Goal: Communication & Community: Answer question/provide support

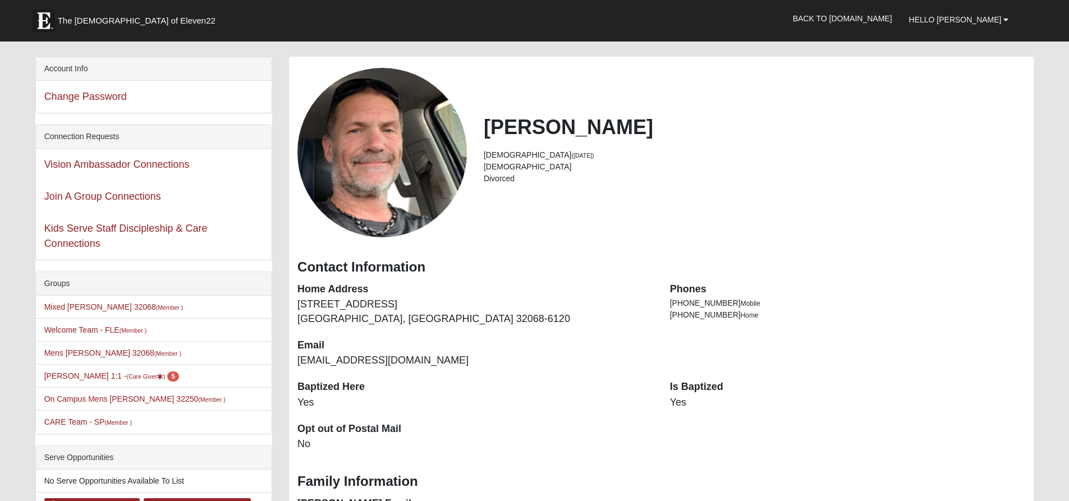
scroll to position [56, 0]
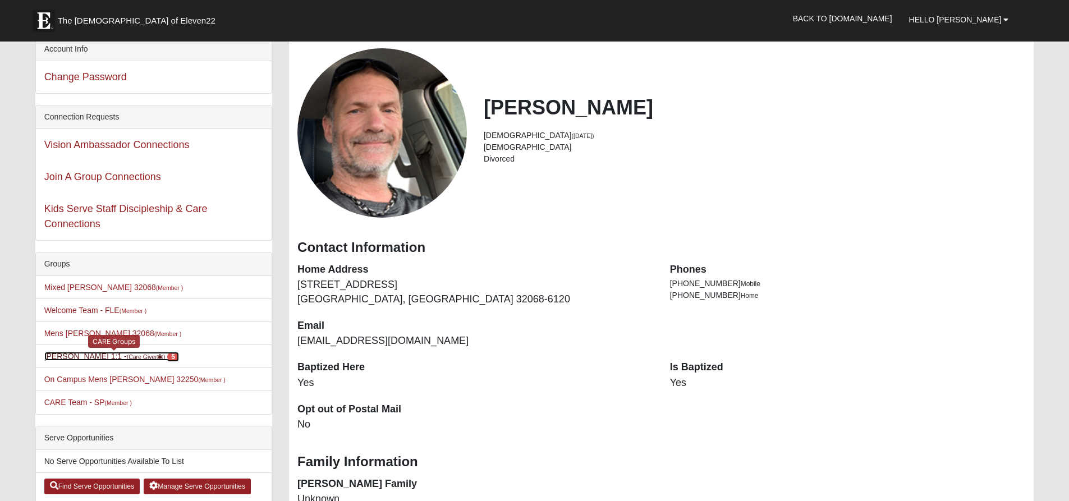
click at [81, 361] on link "Blain Moos 1:1 - (Care Giver ) 5" at bounding box center [111, 356] width 135 height 9
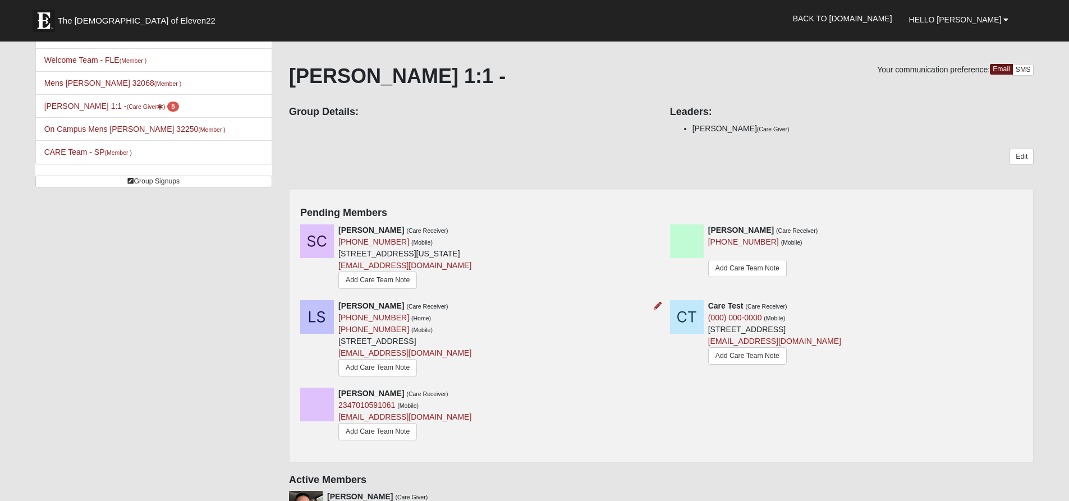
scroll to position [112, 0]
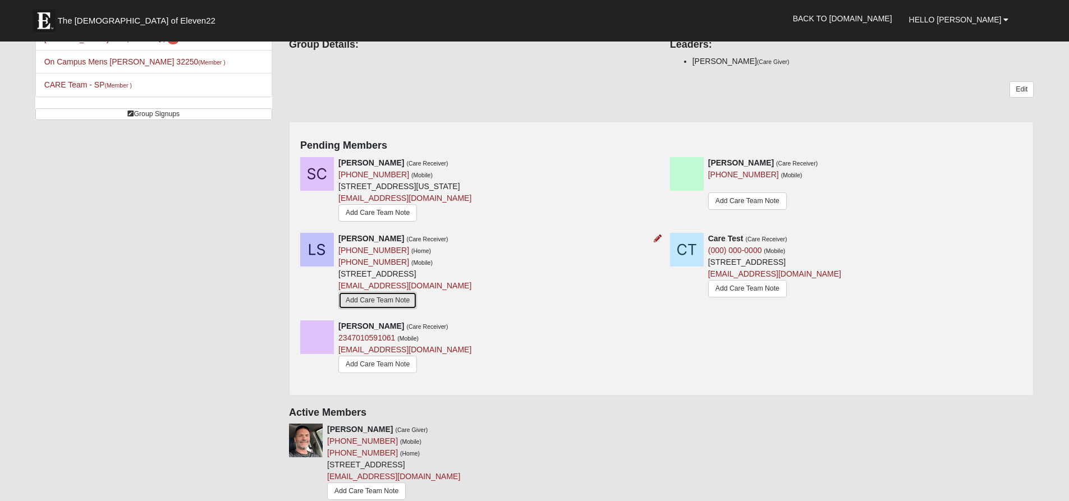
click at [393, 309] on link "Add Care Team Note" at bounding box center [377, 300] width 79 height 17
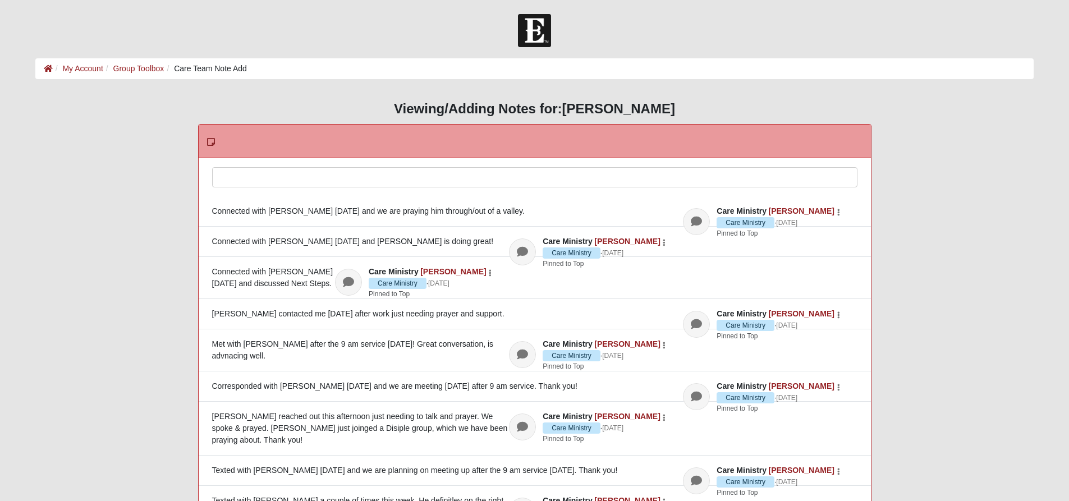
click at [293, 189] on div at bounding box center [535, 192] width 644 height 49
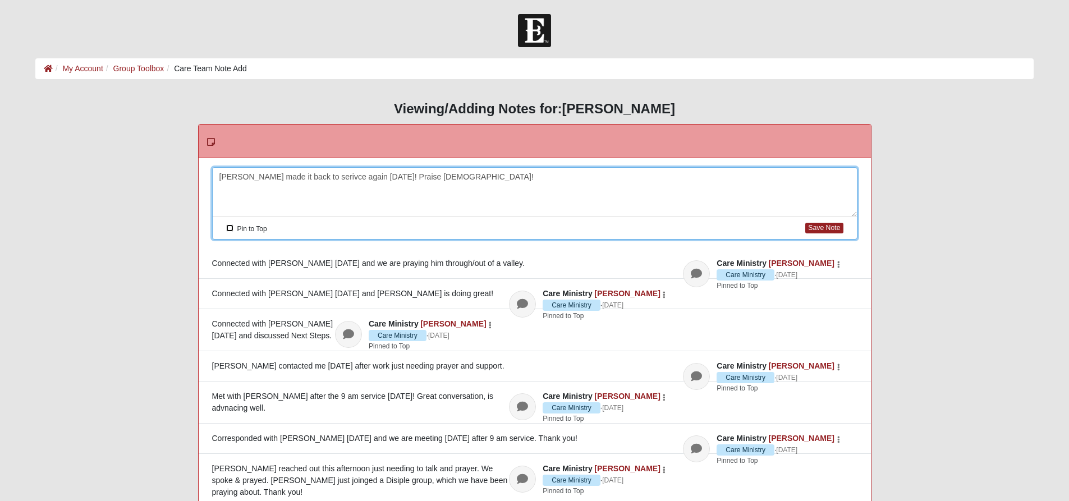
click at [227, 229] on input "Pin to Top" at bounding box center [229, 227] width 7 height 7
click at [816, 231] on button "Save Note" at bounding box center [824, 228] width 38 height 11
checkbox input "false"
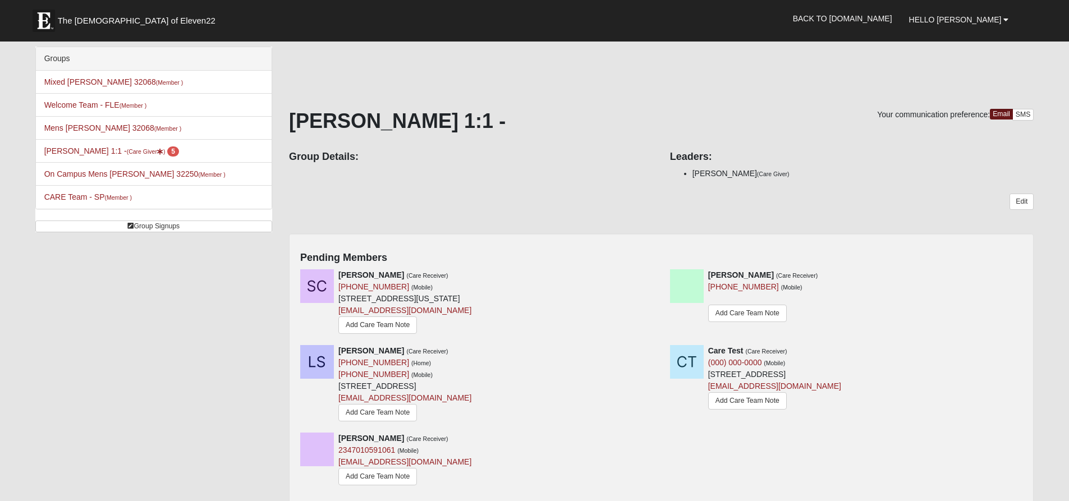
scroll to position [112, 0]
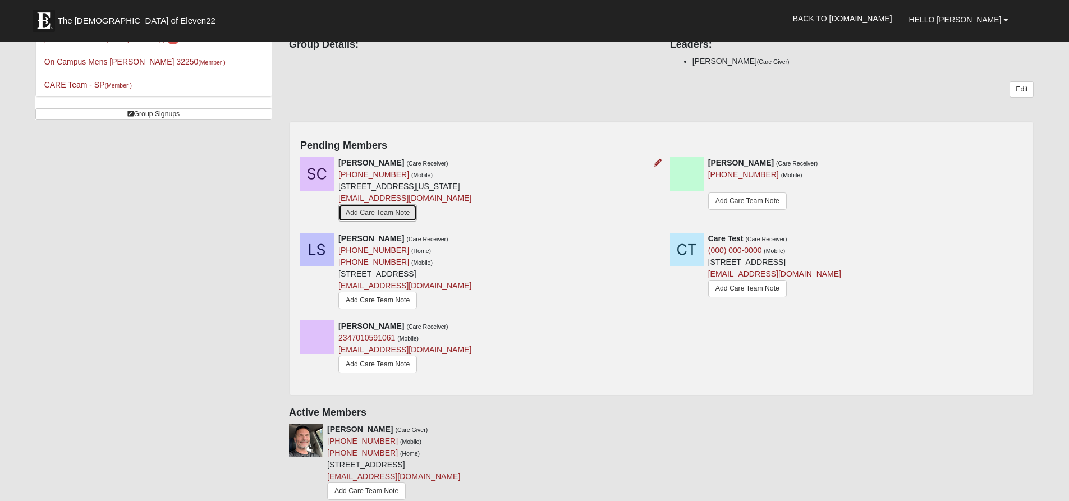
click at [403, 222] on link "Add Care Team Note" at bounding box center [377, 212] width 79 height 17
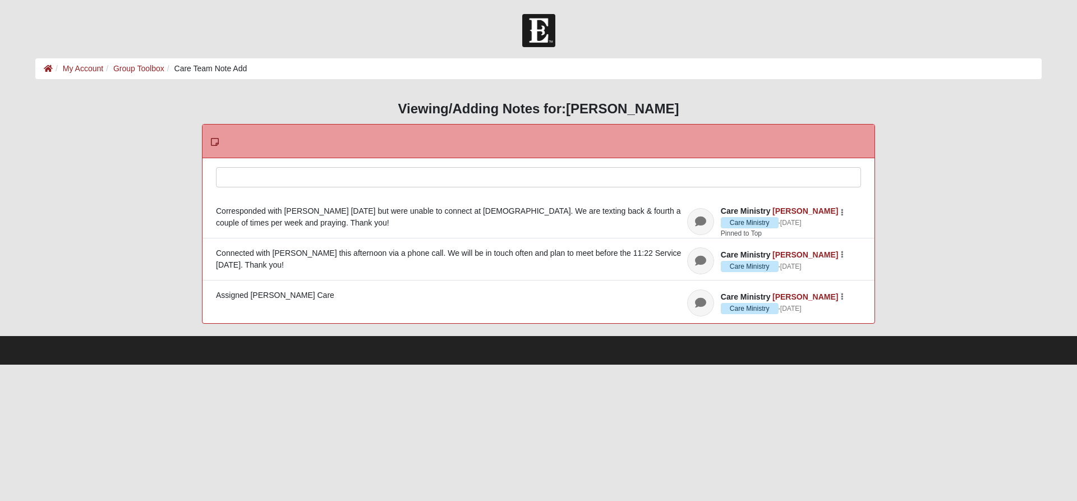
click at [260, 176] on div at bounding box center [539, 192] width 644 height 49
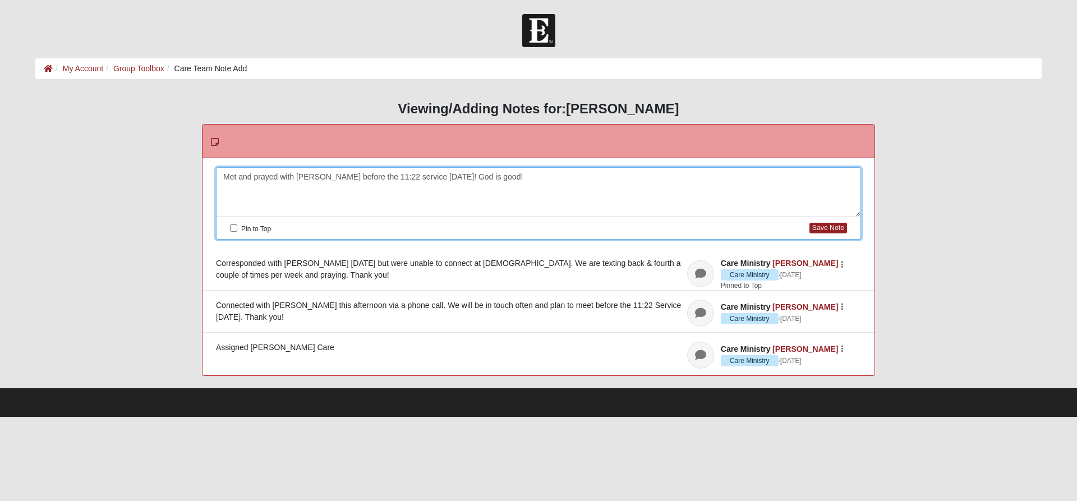
click at [237, 232] on label "Pin to Top" at bounding box center [250, 228] width 41 height 13
click at [237, 232] on input "Pin to Top" at bounding box center [233, 227] width 7 height 7
click at [820, 229] on button "Save Note" at bounding box center [829, 228] width 38 height 11
checkbox input "false"
